Goal: Task Accomplishment & Management: Manage account settings

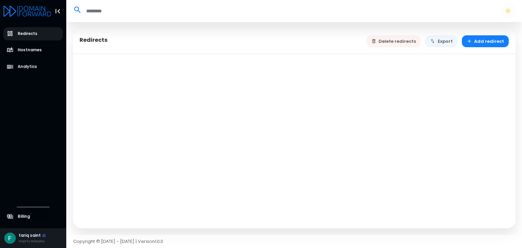
select select "**"
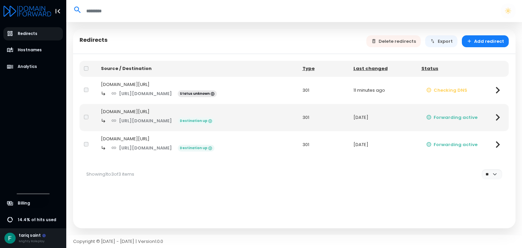
click at [290, 156] on td "discordplug.xyz/ https://discord.gg/GkyXHsypxe Destination up" at bounding box center [196, 144] width 201 height 27
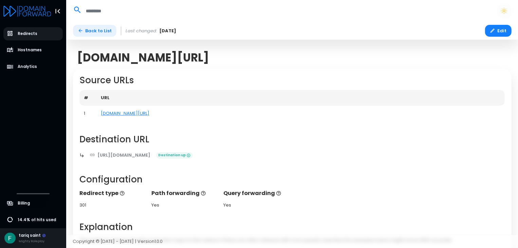
click at [82, 29] on icon at bounding box center [80, 30] width 5 height 5
select select "**"
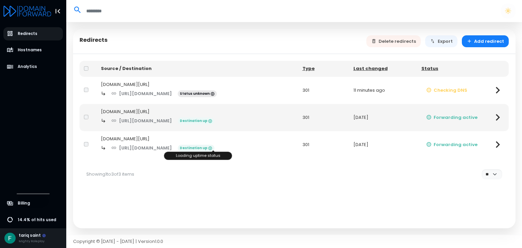
click at [212, 147] on icon at bounding box center [210, 148] width 4 height 4
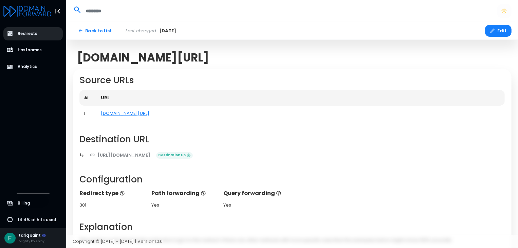
click at [32, 35] on span "Redirects" at bounding box center [28, 34] width 20 height 6
select select "**"
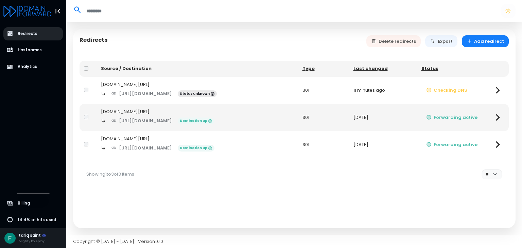
click at [32, 35] on span "Redirects" at bounding box center [28, 34] width 20 height 6
click at [439, 94] on button "Checking DNS" at bounding box center [446, 90] width 51 height 12
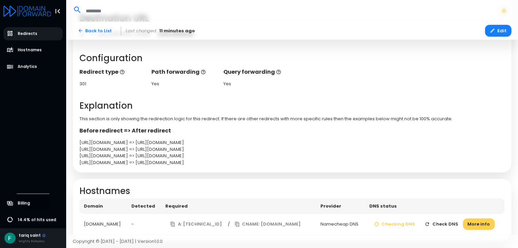
scroll to position [134, 0]
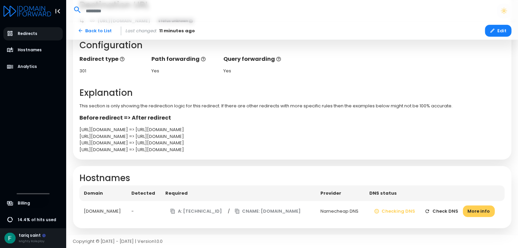
click at [455, 207] on button "Check DNS" at bounding box center [441, 211] width 43 height 12
click at [476, 209] on button "More info" at bounding box center [479, 211] width 32 height 12
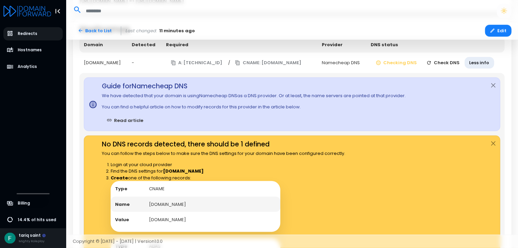
scroll to position [293, 0]
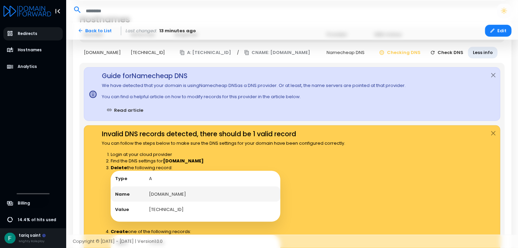
click at [447, 54] on button "Check DNS" at bounding box center [446, 53] width 43 height 12
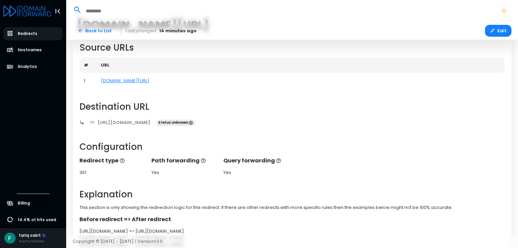
scroll to position [28, 0]
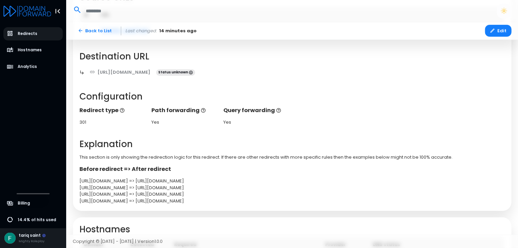
scroll to position [134, 0]
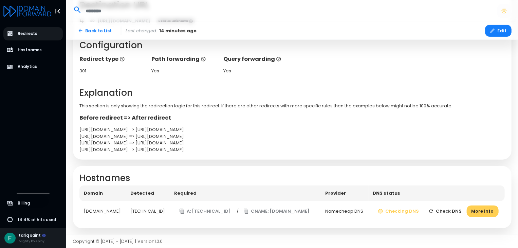
click at [445, 211] on button "Check DNS" at bounding box center [445, 211] width 43 height 12
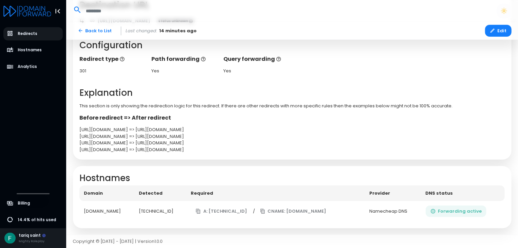
click at [456, 208] on button "Forwarding active" at bounding box center [456, 211] width 61 height 12
click at [33, 32] on span "Redirects" at bounding box center [28, 34] width 20 height 6
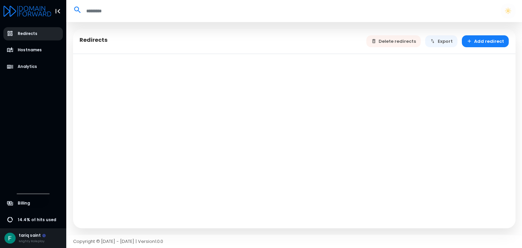
click at [33, 32] on span "Redirects" at bounding box center [28, 34] width 20 height 6
select select "**"
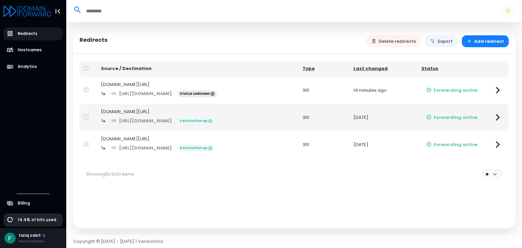
click at [40, 220] on span "14.4% of hits used" at bounding box center [37, 220] width 38 height 6
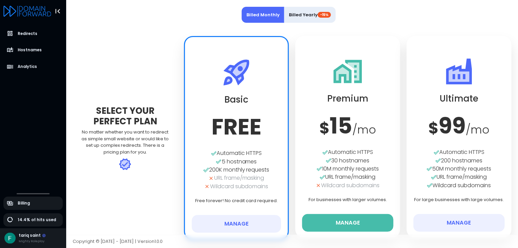
scroll to position [12, 0]
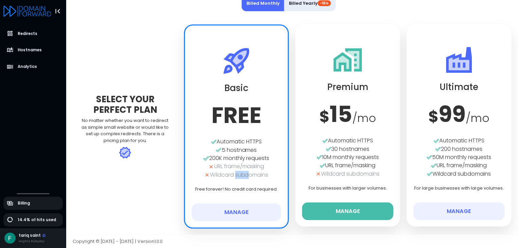
drag, startPoint x: 235, startPoint y: 174, endPoint x: 246, endPoint y: 177, distance: 11.9
click at [246, 177] on div "Wildcard subdomains" at bounding box center [236, 175] width 89 height 8
click at [35, 30] on link "Redirects" at bounding box center [33, 33] width 60 height 13
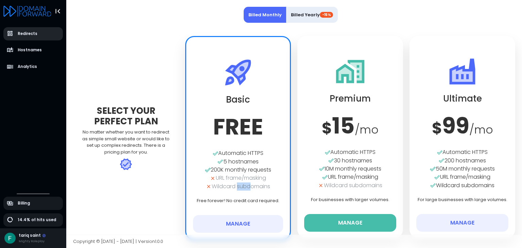
select select "**"
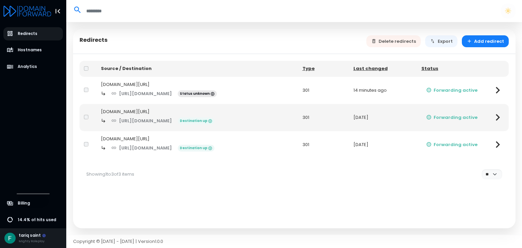
click at [493, 88] on icon at bounding box center [497, 90] width 13 height 13
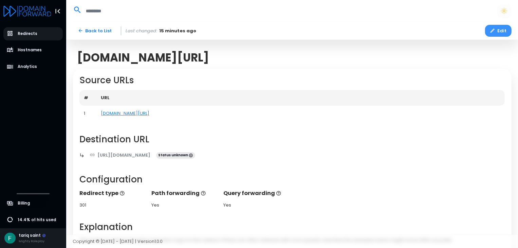
click at [497, 29] on button "Edit" at bounding box center [498, 31] width 26 height 12
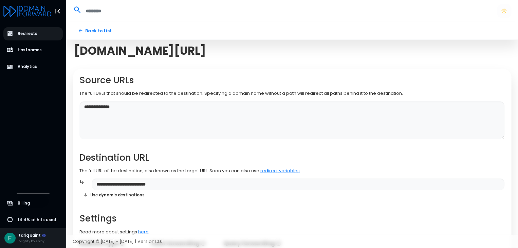
scroll to position [144, 0]
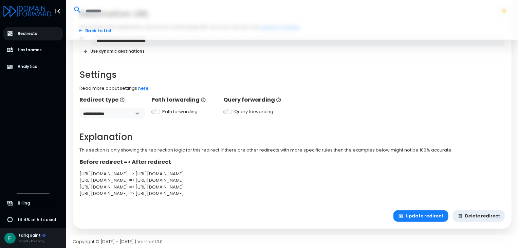
click at [473, 212] on button "Delete redirect" at bounding box center [479, 216] width 52 height 12
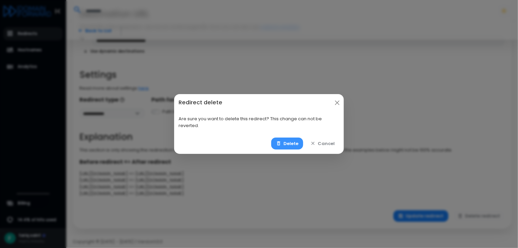
click at [289, 142] on button "Delete" at bounding box center [287, 144] width 32 height 12
click at [293, 142] on button "Delete" at bounding box center [287, 144] width 32 height 12
